Goal: Navigation & Orientation: Find specific page/section

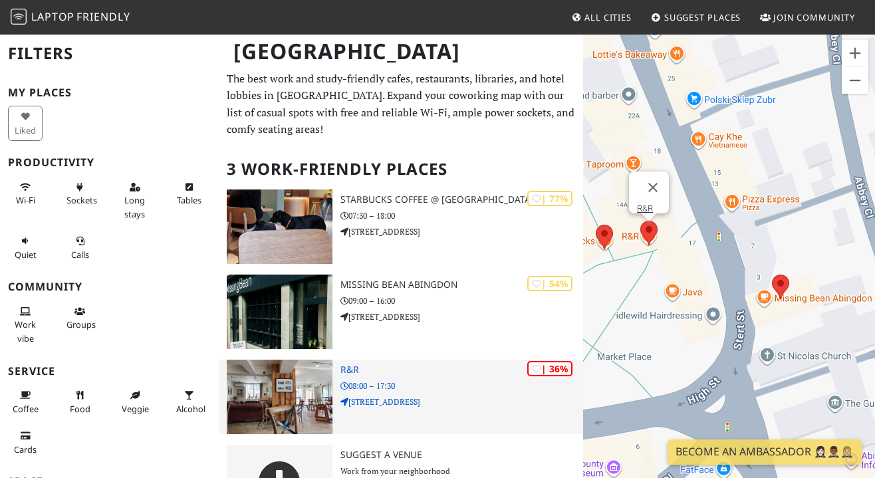
click at [419, 380] on p "08:00 – 17:30" at bounding box center [461, 386] width 243 height 13
